Goal: Navigation & Orientation: Find specific page/section

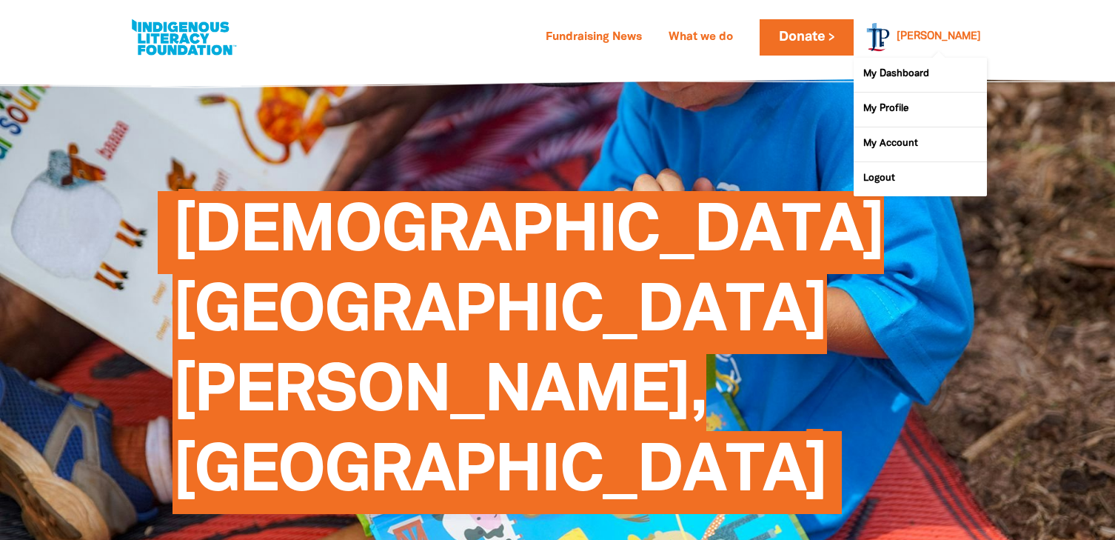
click at [938, 28] on div "[PERSON_NAME]" at bounding box center [938, 37] width 96 height 22
click at [922, 73] on link "My Dashboard" at bounding box center [919, 75] width 133 height 34
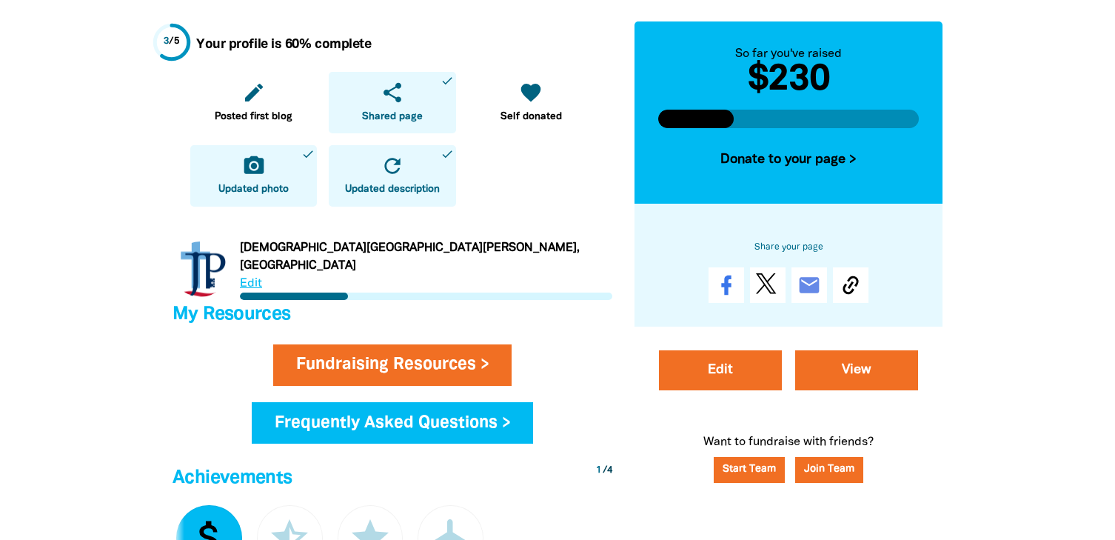
scroll to position [440, 0]
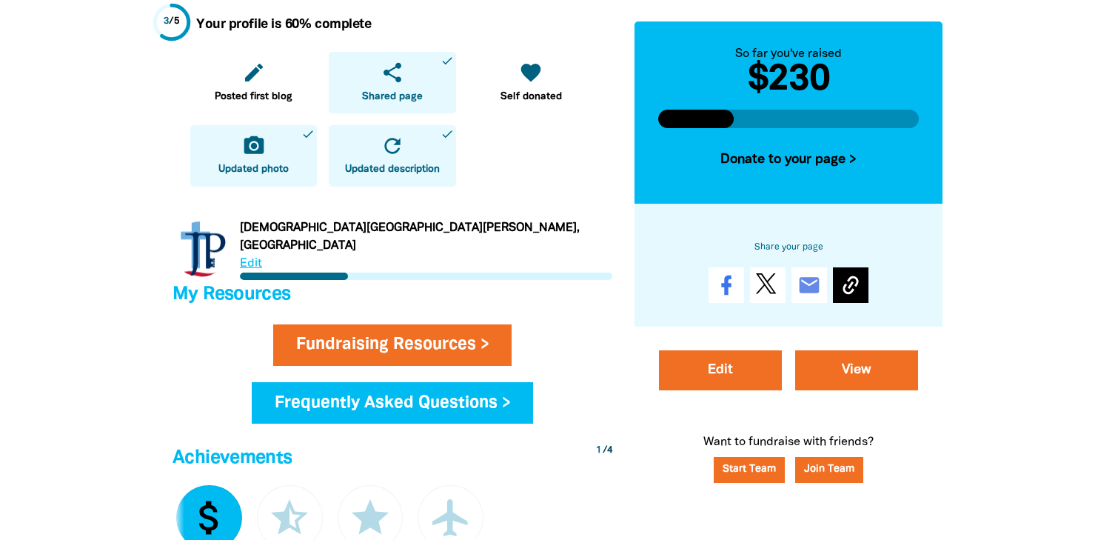
click at [841, 281] on icon at bounding box center [851, 285] width 24 height 24
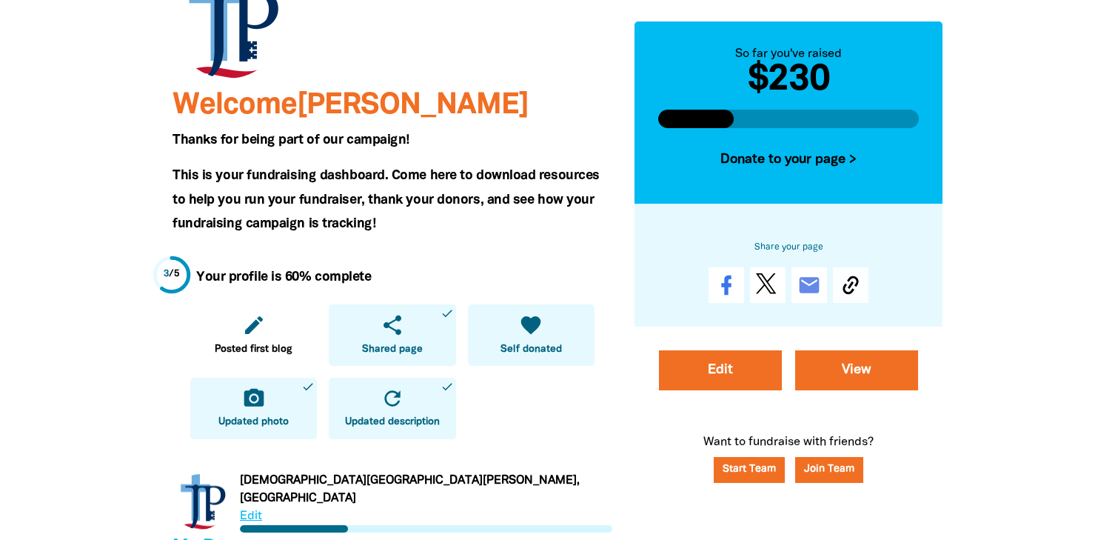
scroll to position [0, 0]
